Goal: Find contact information: Find contact information

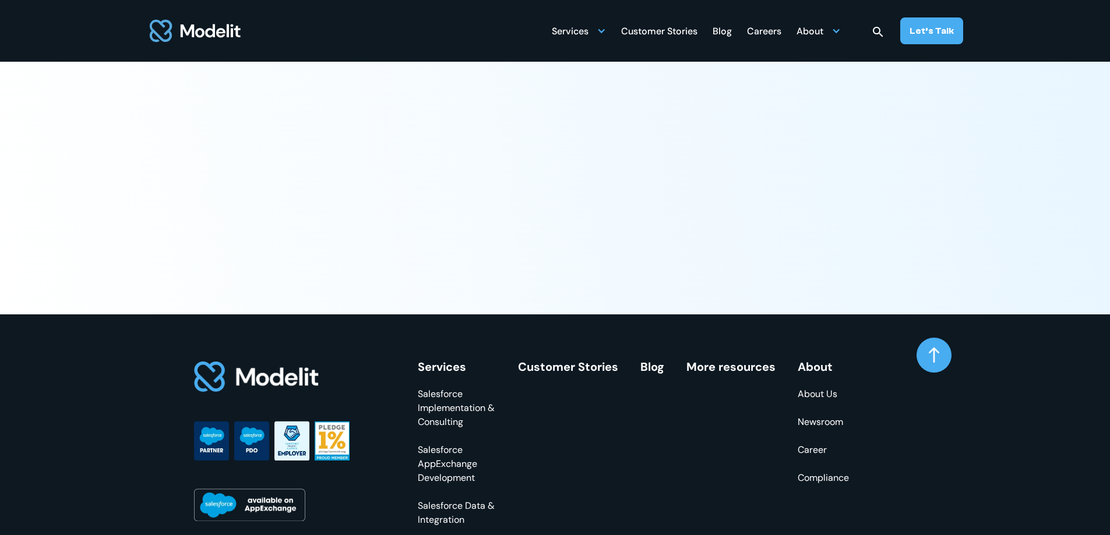
scroll to position [4546, 0]
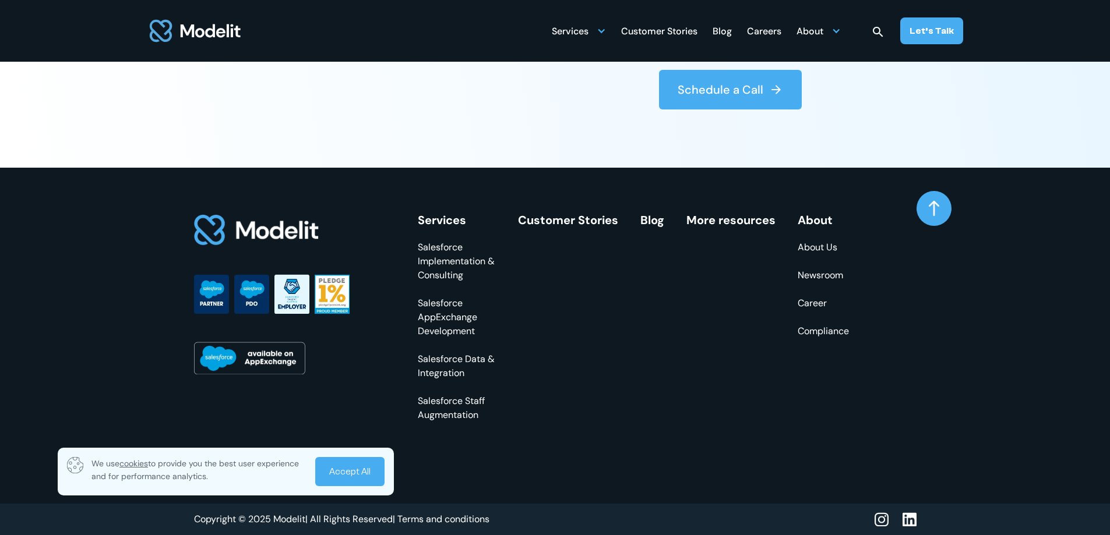
click at [939, 31] on div "Let’s Talk" at bounding box center [931, 30] width 44 height 13
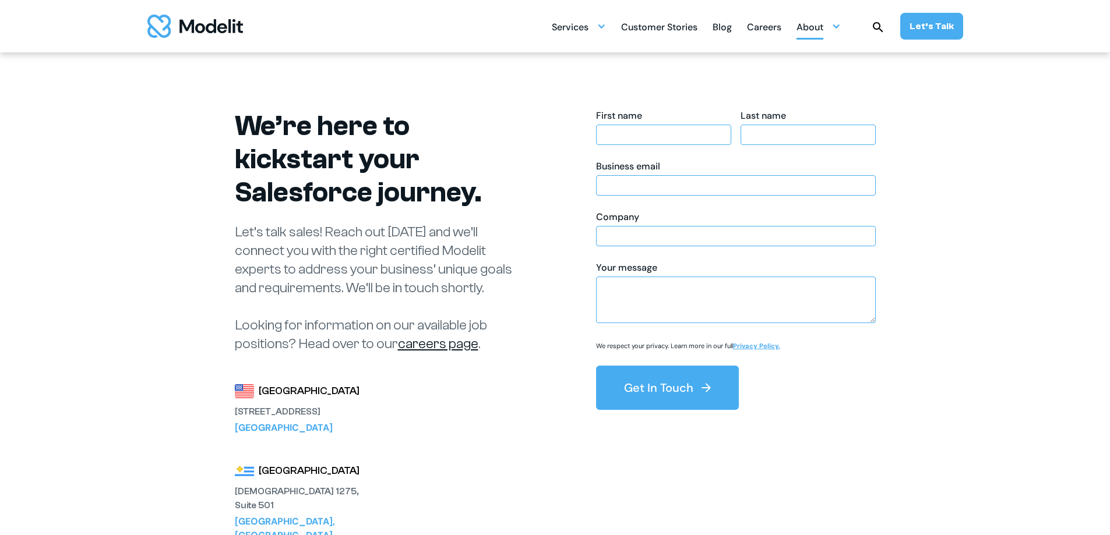
click at [841, 28] on div at bounding box center [835, 26] width 9 height 9
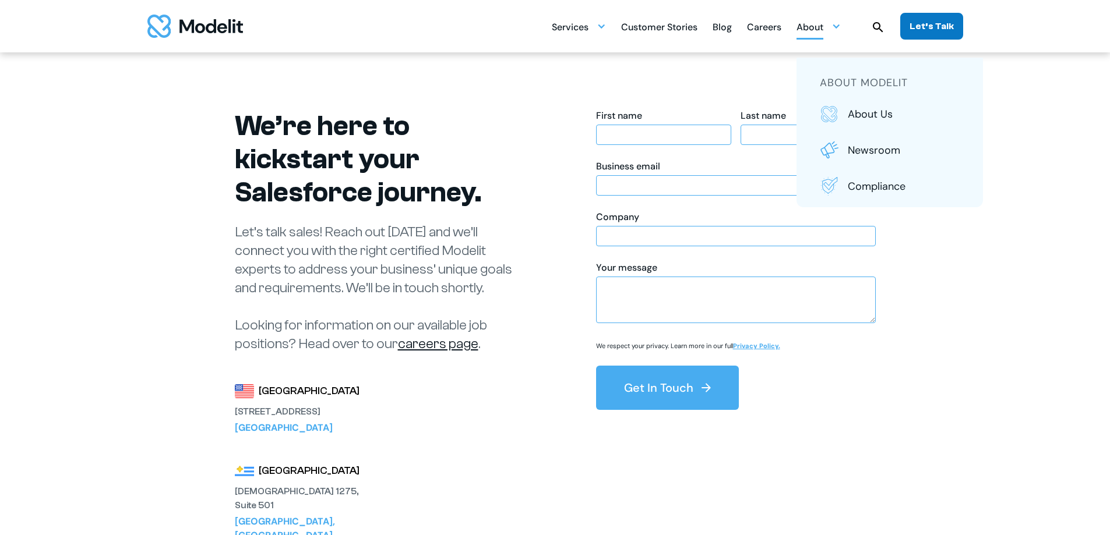
click at [923, 30] on div "Let’s Talk" at bounding box center [931, 26] width 44 height 13
